Goal: Information Seeking & Learning: Learn about a topic

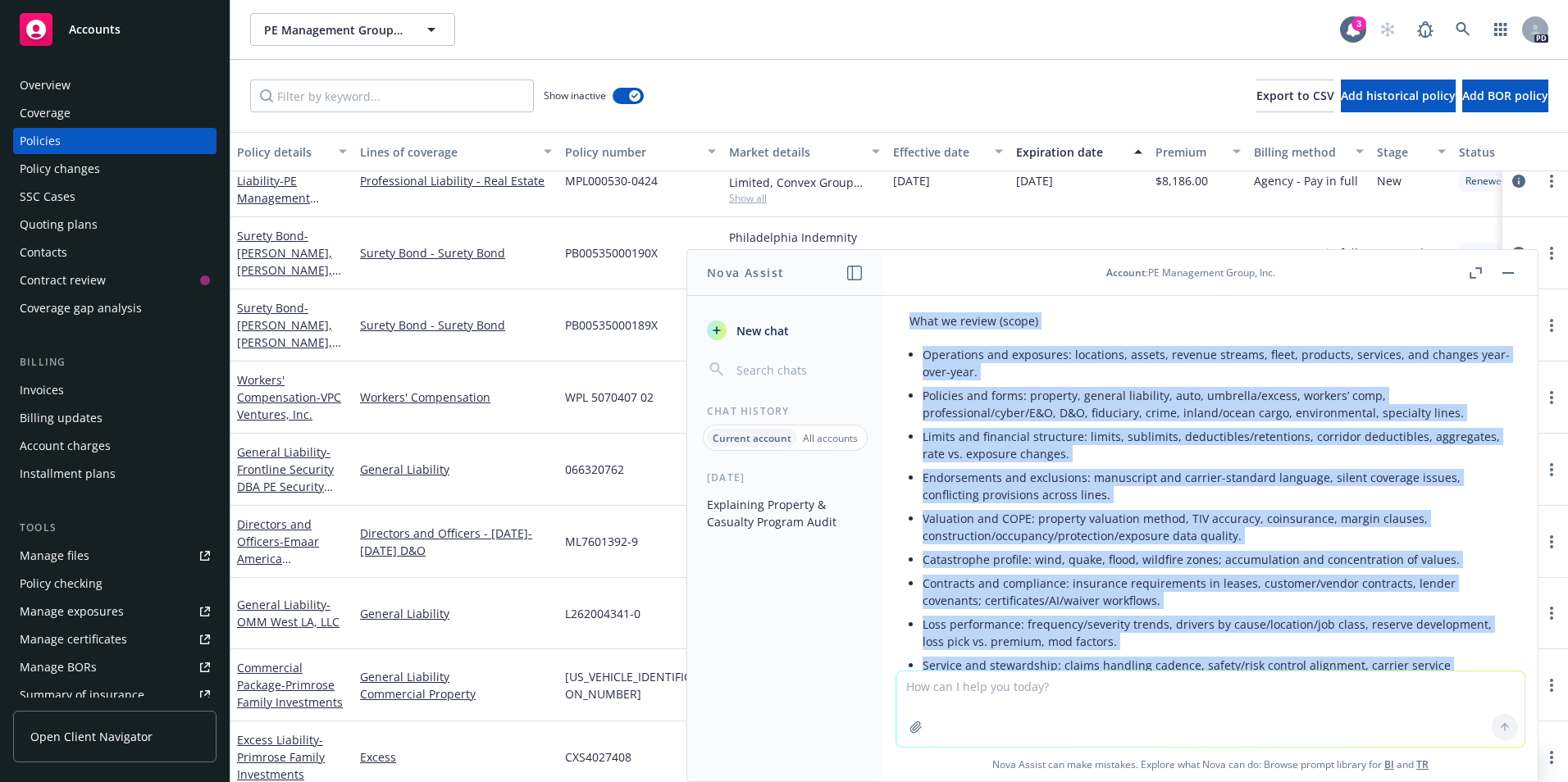
scroll to position [484, 0]
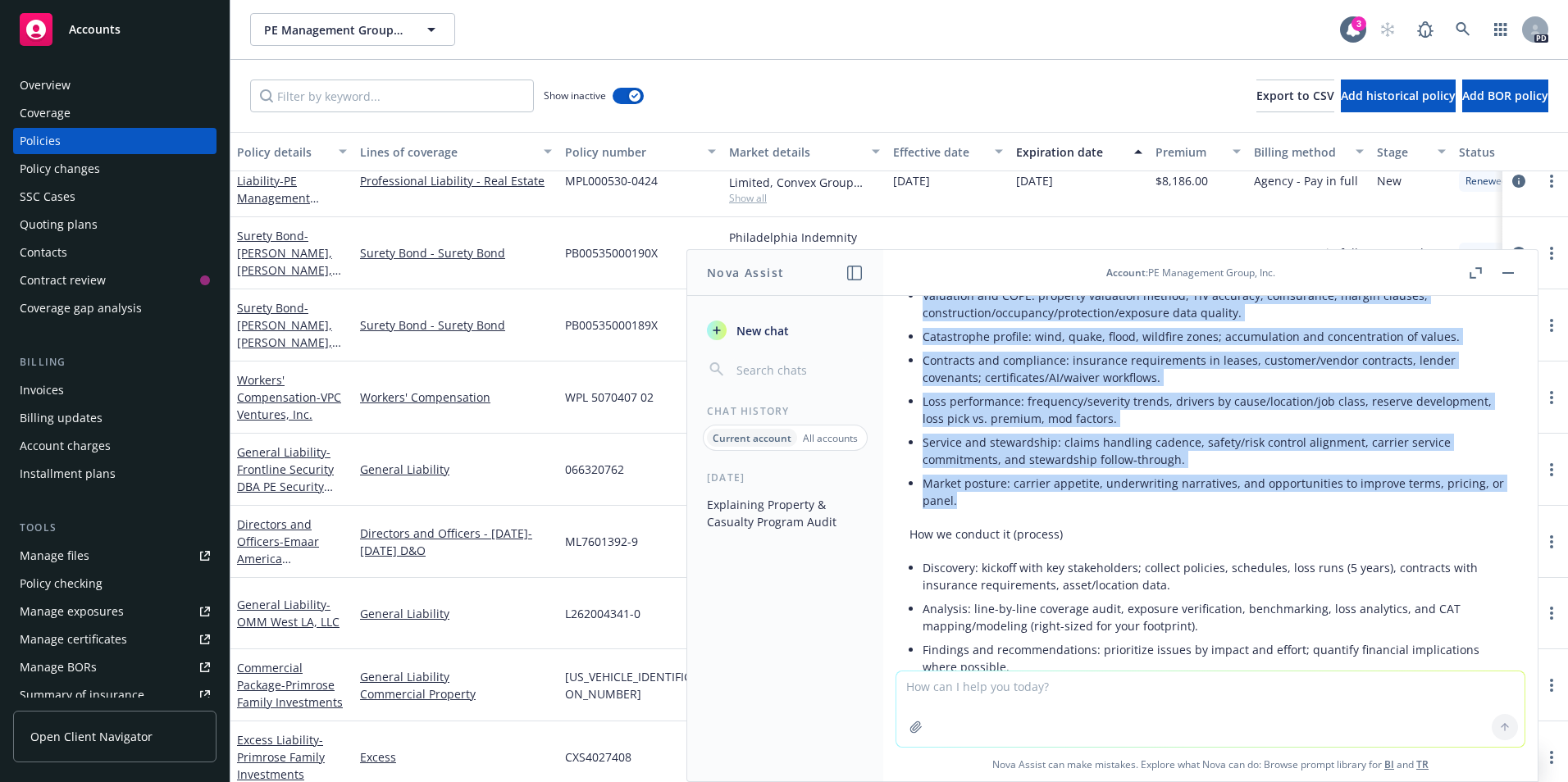
drag, startPoint x: 924, startPoint y: 407, endPoint x: 1270, endPoint y: 514, distance: 362.2
copy div "L ipsumdolor, sit‑am‑con adipis el sedd eiusmodte incidid ut laboree do magnaal…"
click at [1030, 356] on li "Contracts and compliance: insurance requirements in leases, customer/vendor con…" at bounding box center [1217, 369] width 589 height 41
